Goal: Information Seeking & Learning: Learn about a topic

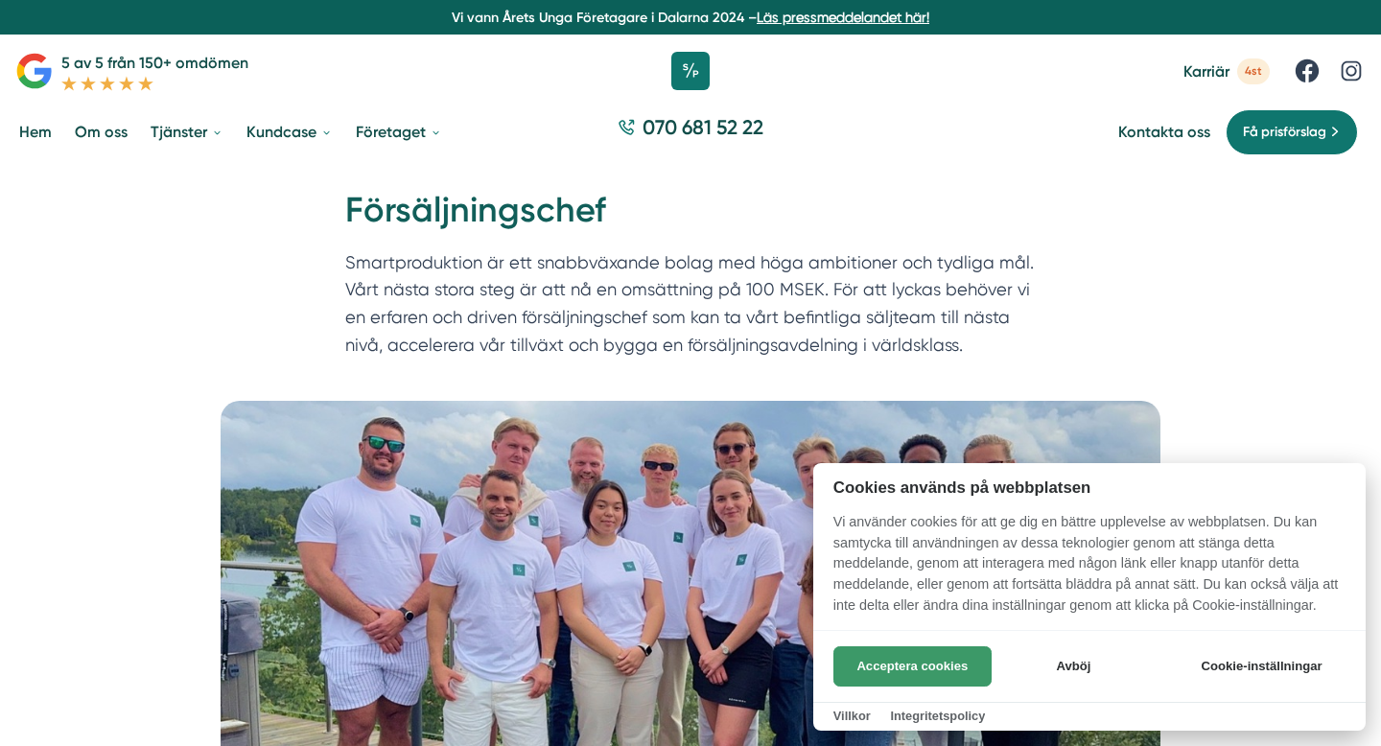
click at [924, 672] on button "Acceptera cookies" at bounding box center [912, 666] width 158 height 40
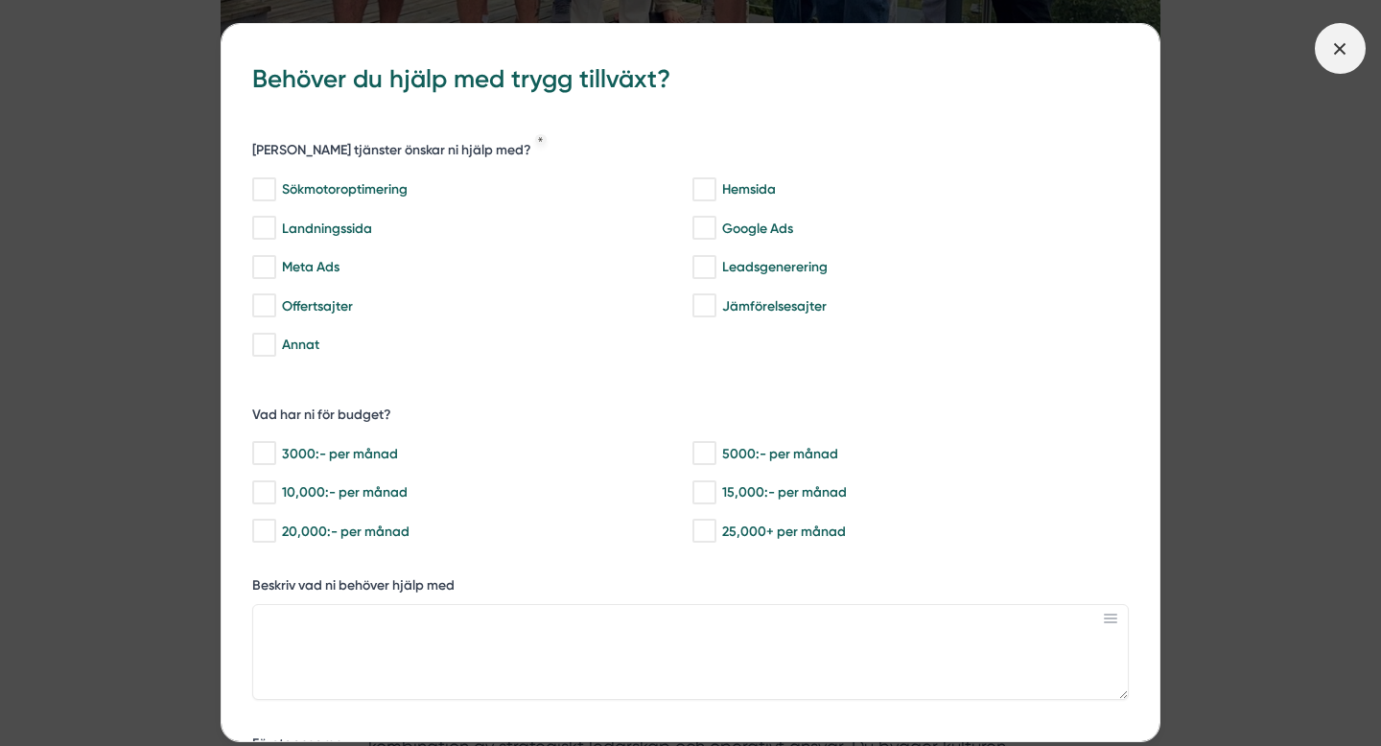
click at [1339, 53] on icon at bounding box center [1339, 48] width 21 height 21
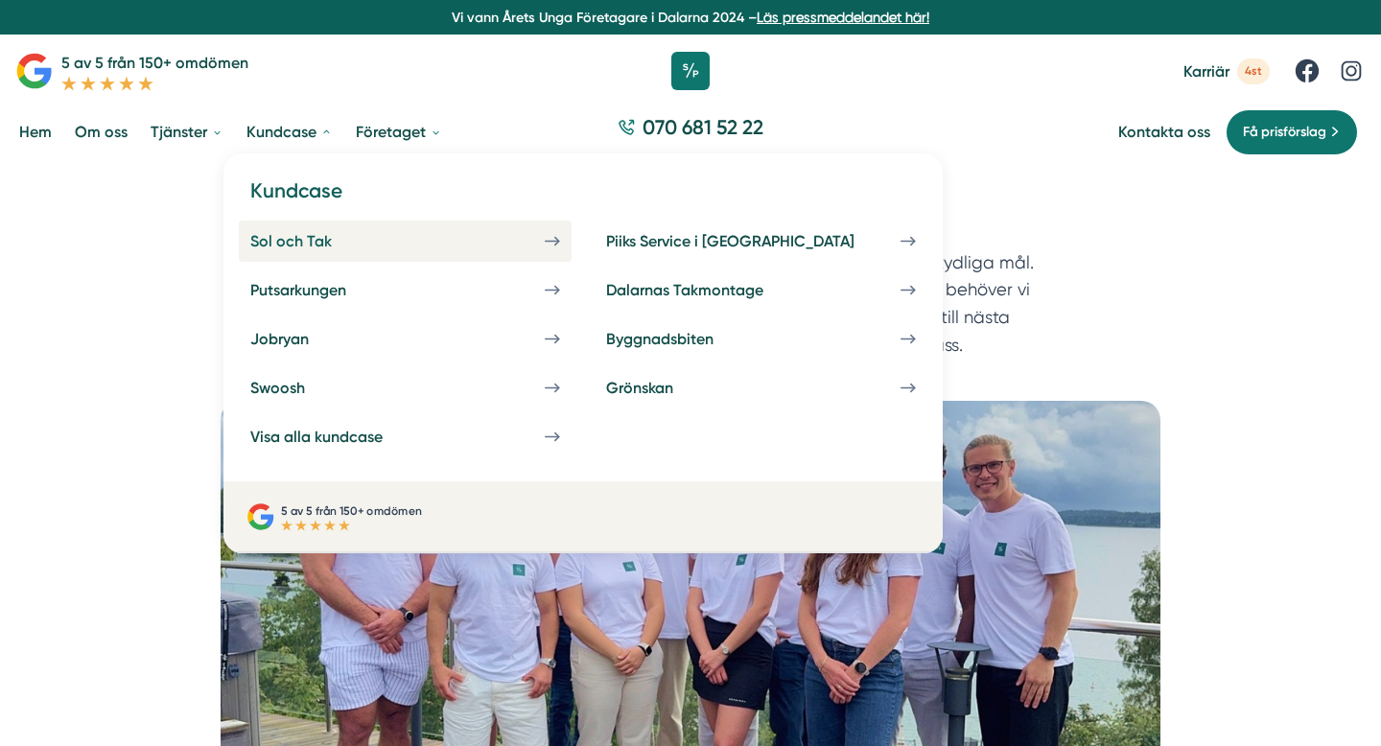
click at [305, 237] on div "Sol och Tak" at bounding box center [314, 241] width 128 height 18
click at [555, 244] on icon at bounding box center [557, 241] width 4 height 8
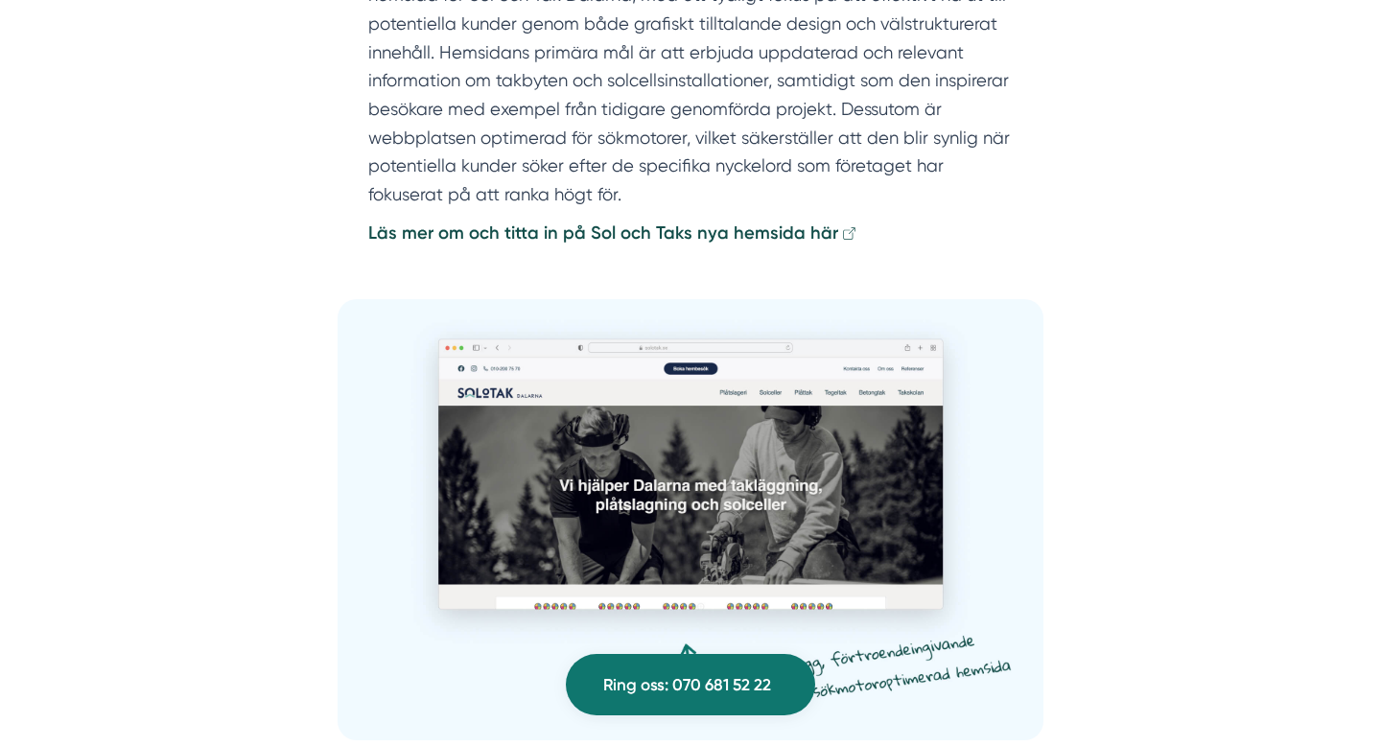
scroll to position [3525, 0]
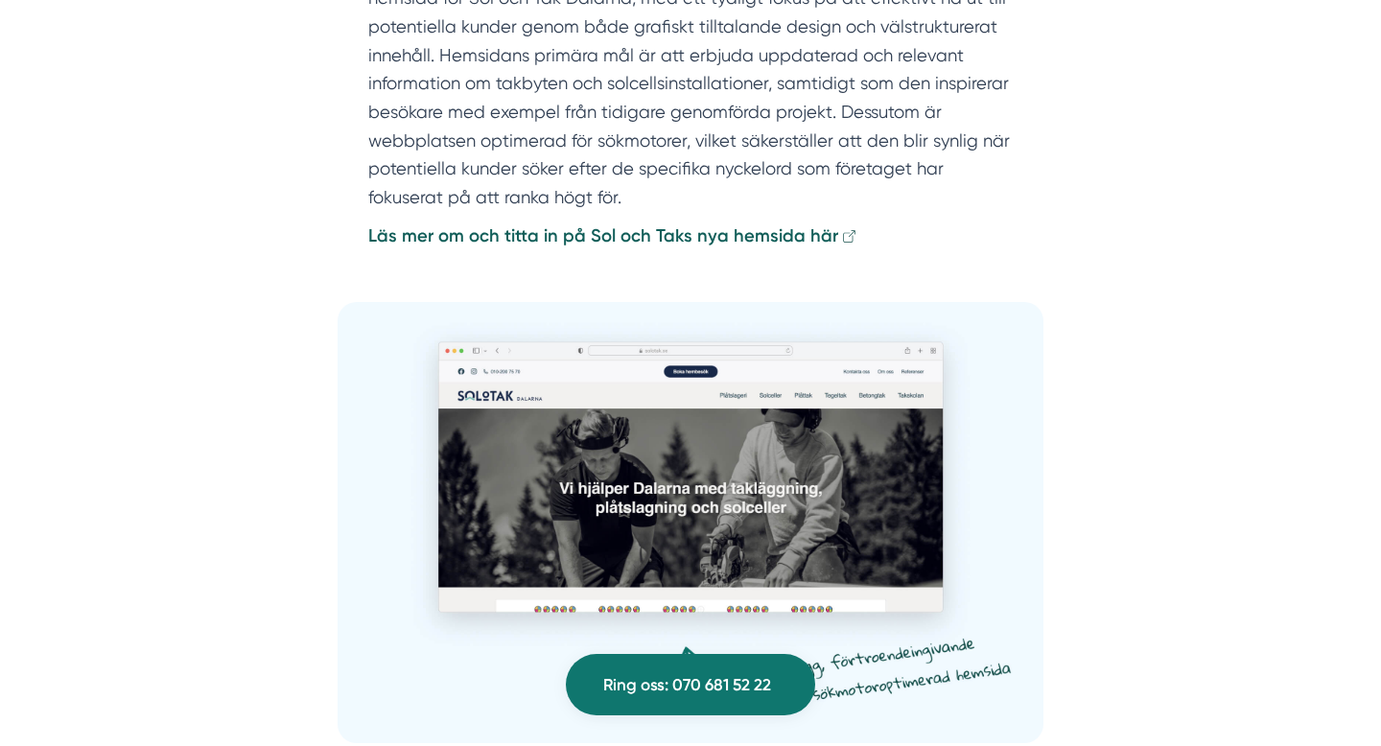
click at [758, 225] on strong "Läs mer om och titta in på Sol och Taks nya hemsida här" at bounding box center [603, 235] width 470 height 21
